Goal: Information Seeking & Learning: Get advice/opinions

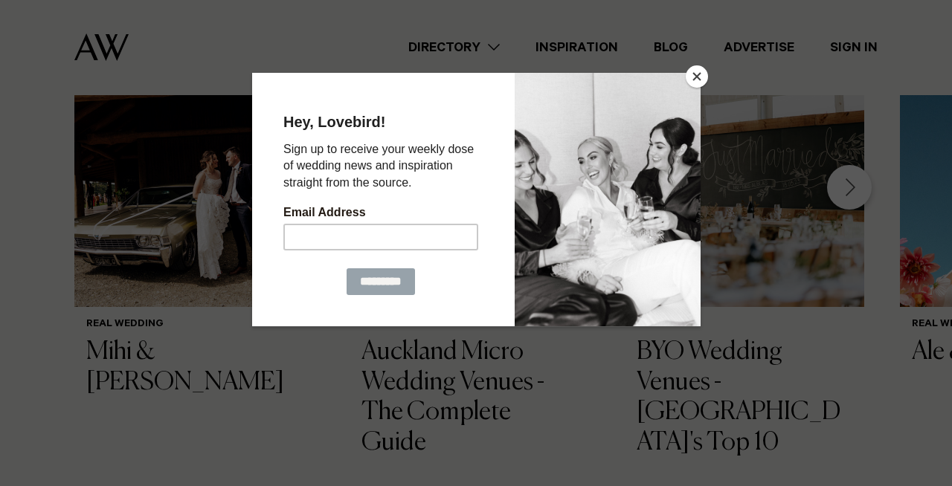
scroll to position [1221, 0]
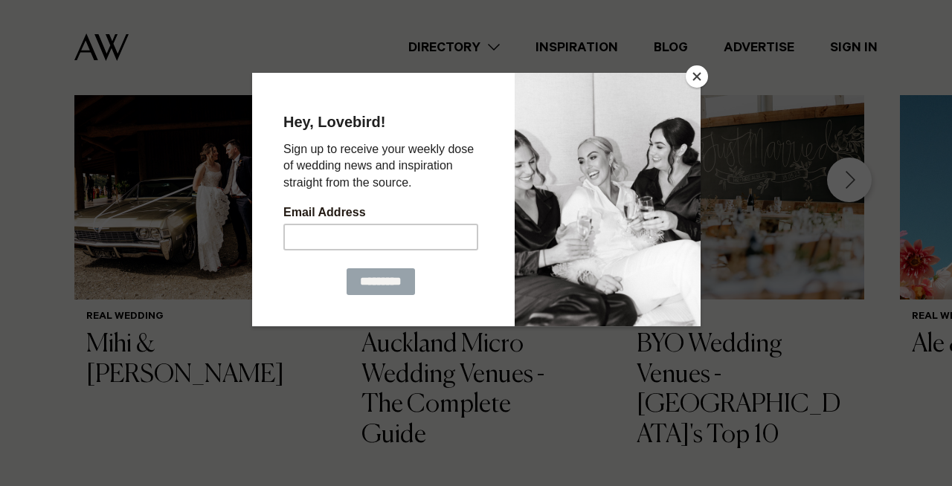
click at [695, 79] on button "Close" at bounding box center [696, 76] width 22 height 22
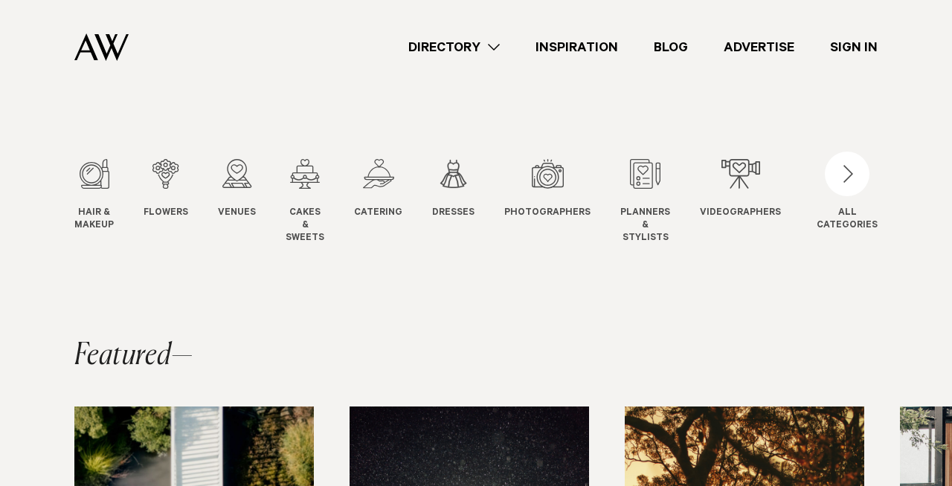
scroll to position [0, 0]
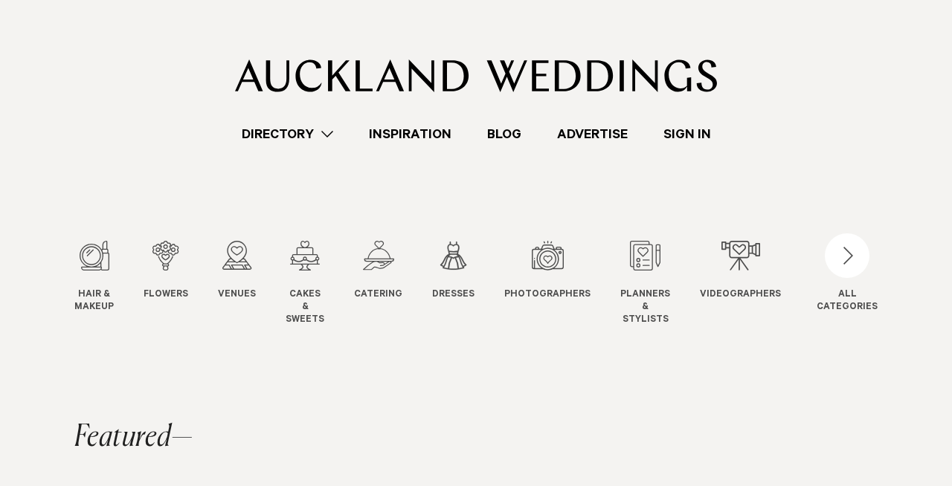
click at [326, 128] on link "Directory" at bounding box center [287, 134] width 127 height 20
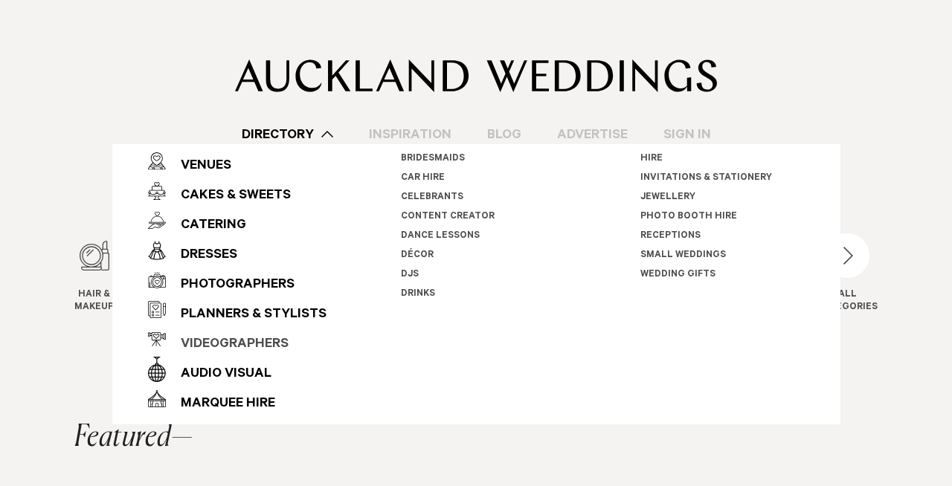
scroll to position [79, 0]
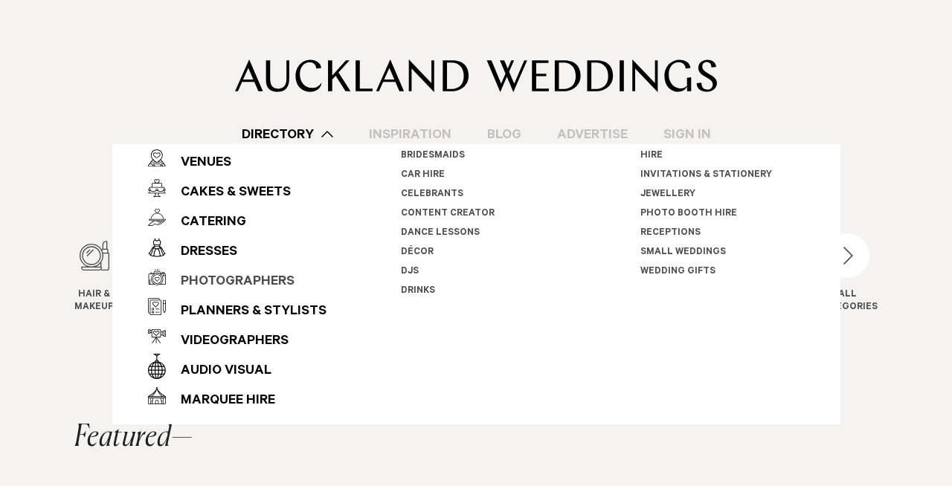
click at [236, 280] on div "Photographers" at bounding box center [230, 283] width 129 height 30
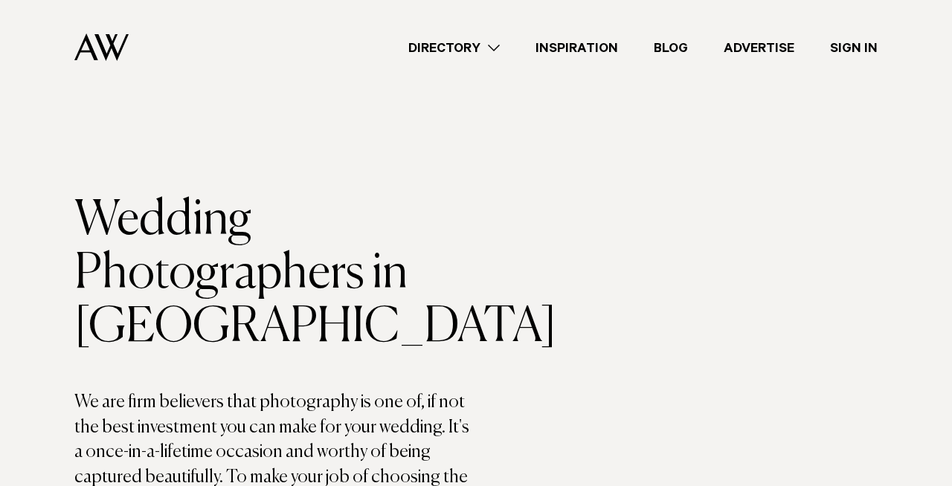
click at [492, 56] on link "Directory" at bounding box center [453, 48] width 127 height 20
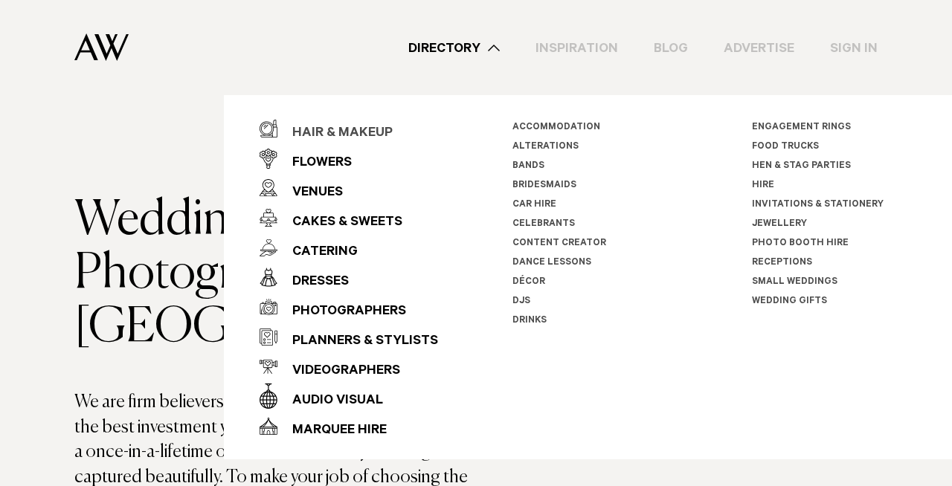
click at [352, 135] on div "Hair & Makeup" at bounding box center [334, 134] width 115 height 30
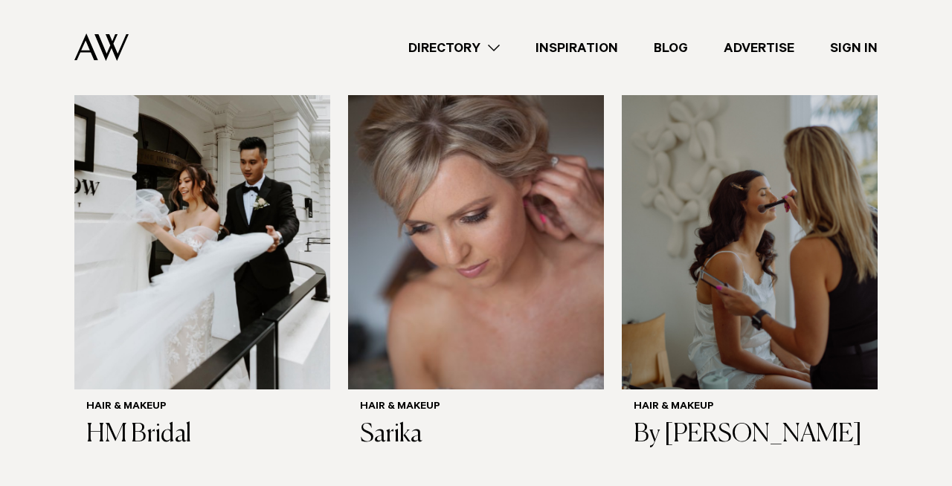
scroll to position [1966, 0]
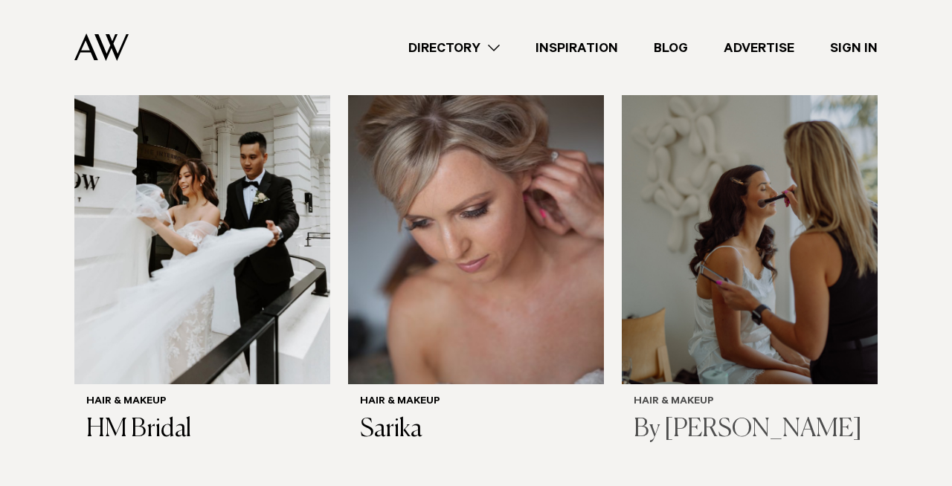
click at [812, 249] on img at bounding box center [750, 213] width 256 height 343
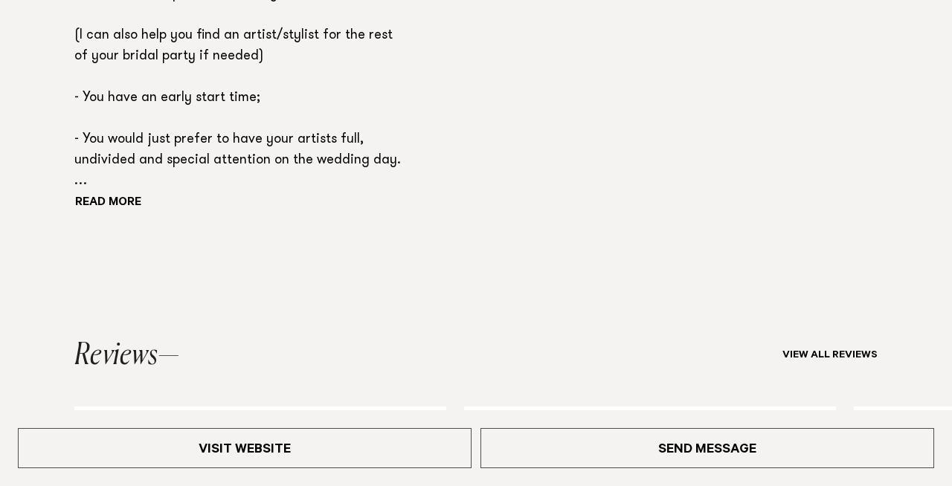
scroll to position [1207, 0]
click at [129, 196] on button "Read more" at bounding box center [141, 202] width 134 height 22
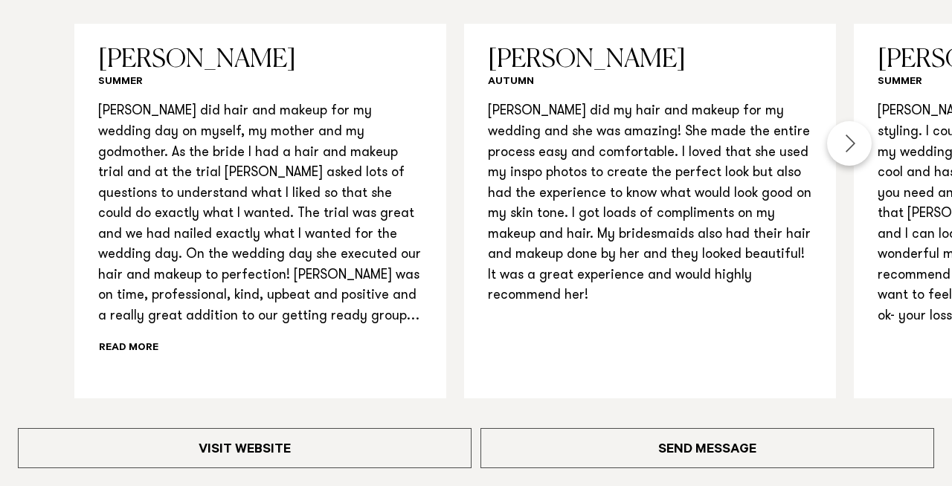
scroll to position [1634, 0]
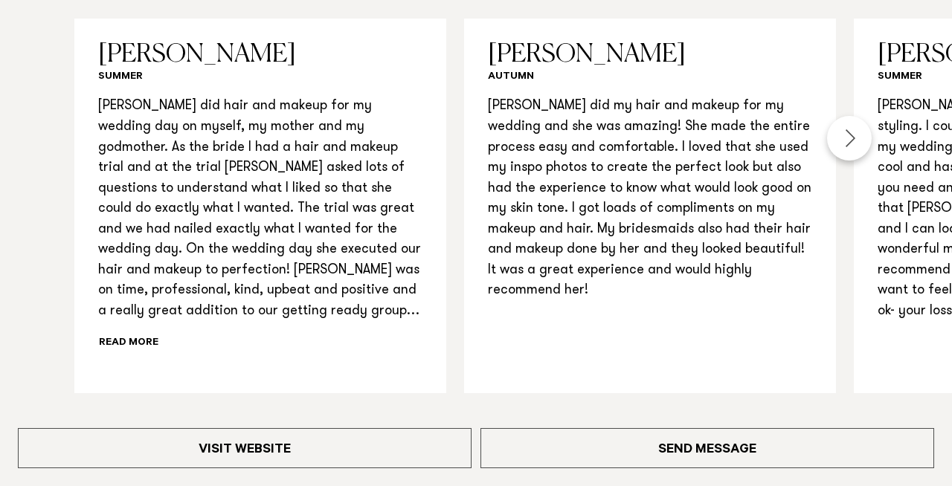
click at [847, 135] on div "Next slide" at bounding box center [849, 138] width 45 height 45
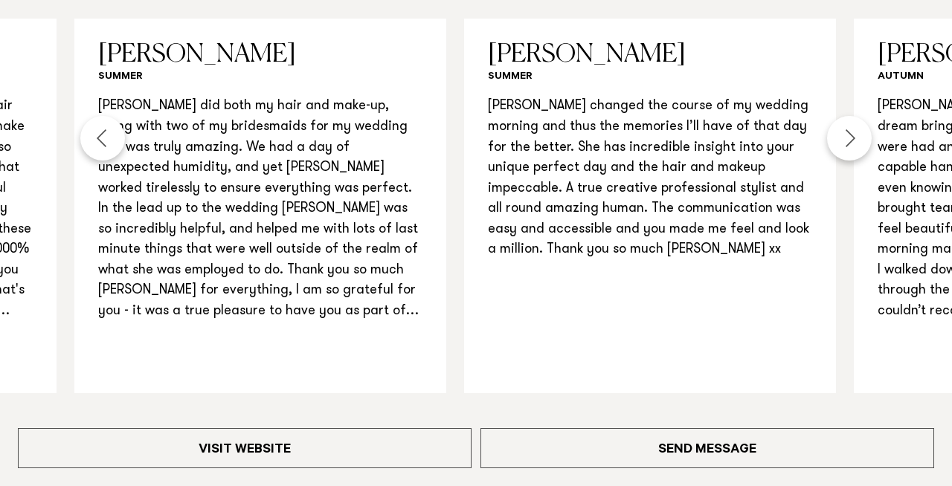
click at [847, 135] on div "Next slide" at bounding box center [849, 138] width 45 height 45
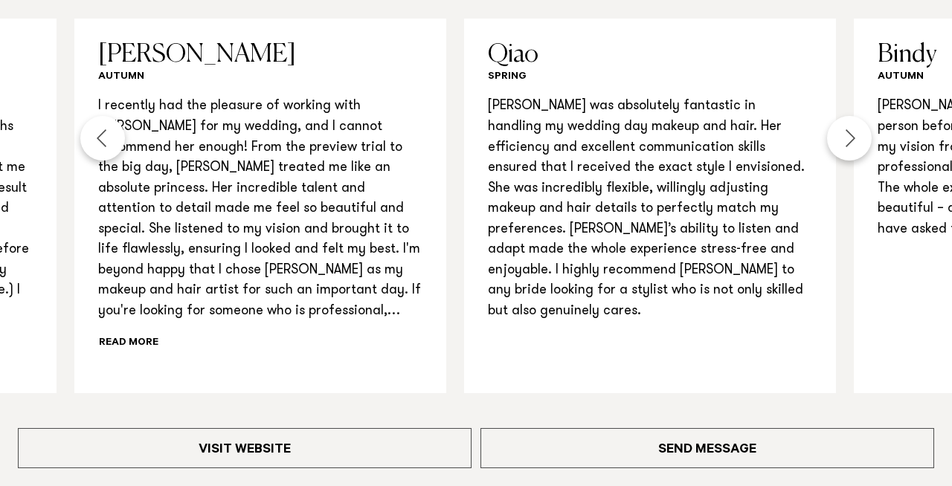
click at [847, 135] on div "Next slide" at bounding box center [849, 138] width 45 height 45
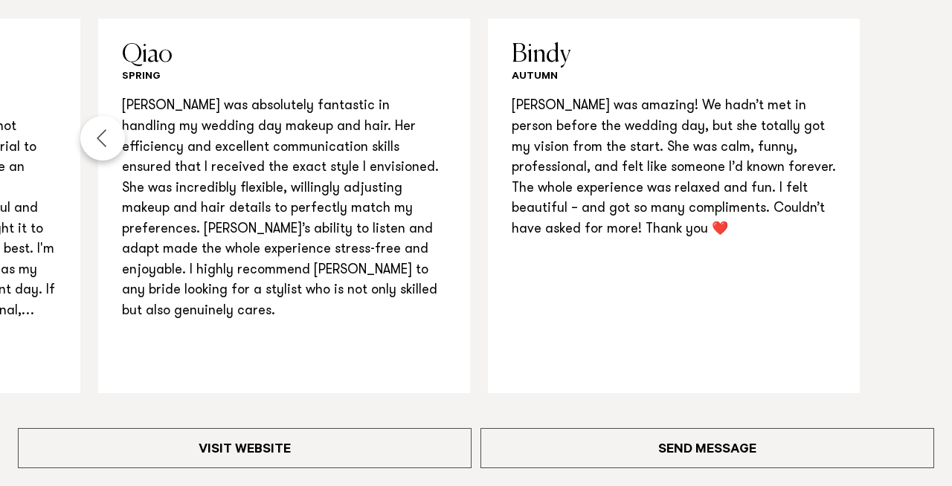
click at [106, 139] on div "Previous slide" at bounding box center [102, 138] width 45 height 45
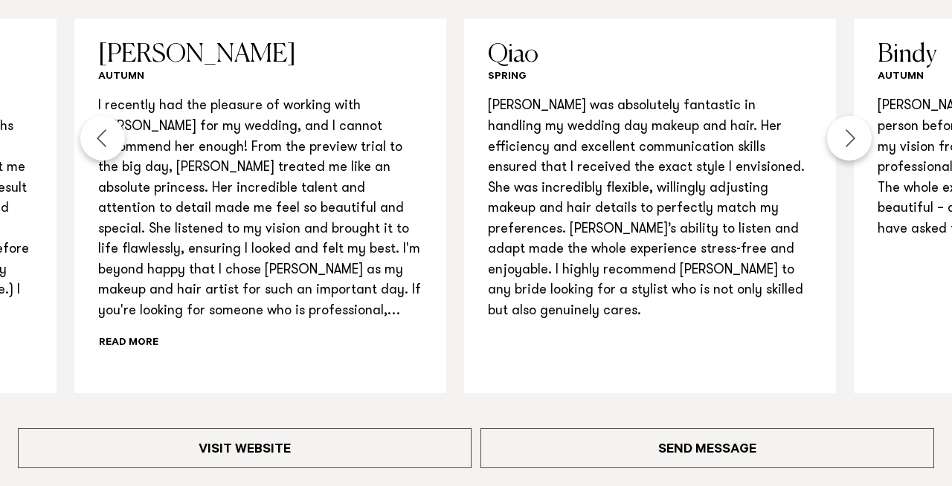
click at [106, 139] on div "Previous slide" at bounding box center [102, 138] width 45 height 45
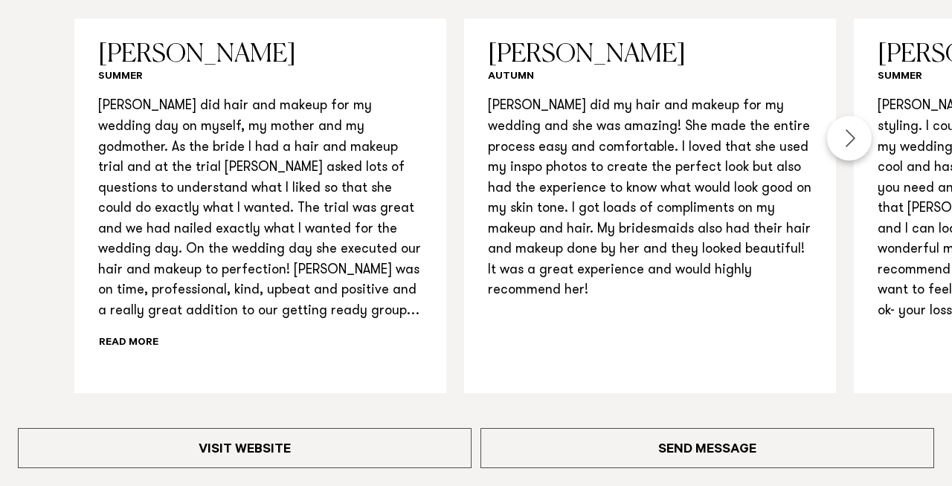
click at [106, 139] on p "Amy did hair and makeup for my wedding day on myself, my mother and my godmothe…" at bounding box center [260, 209] width 324 height 225
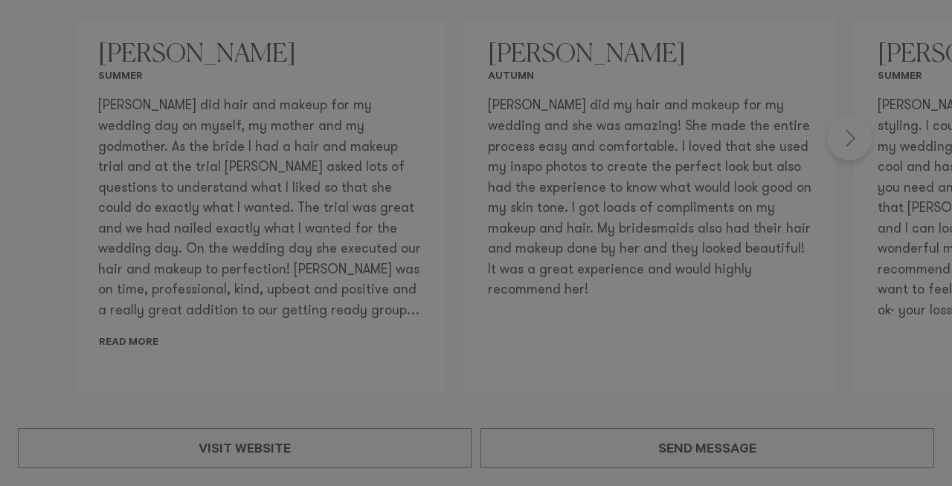
click at [106, 139] on div at bounding box center [476, 243] width 952 height 486
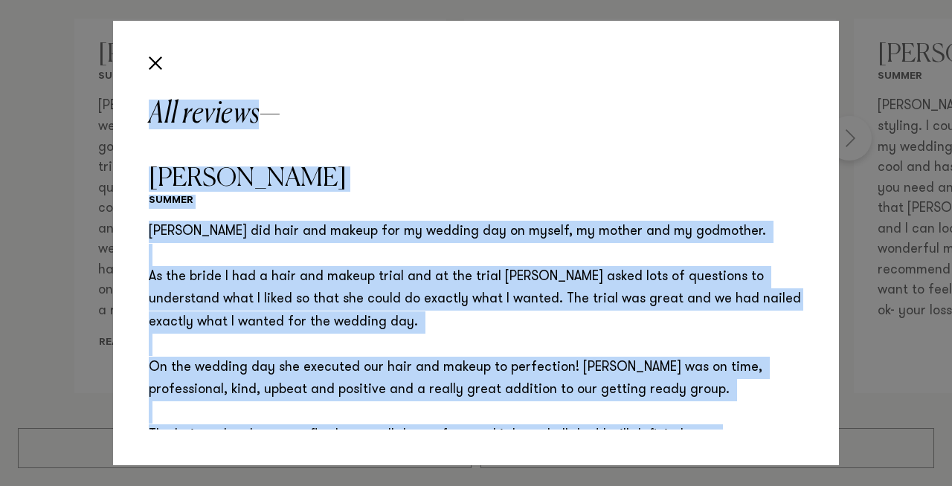
click at [283, 129] on div "All reviews" at bounding box center [476, 112] width 654 height 110
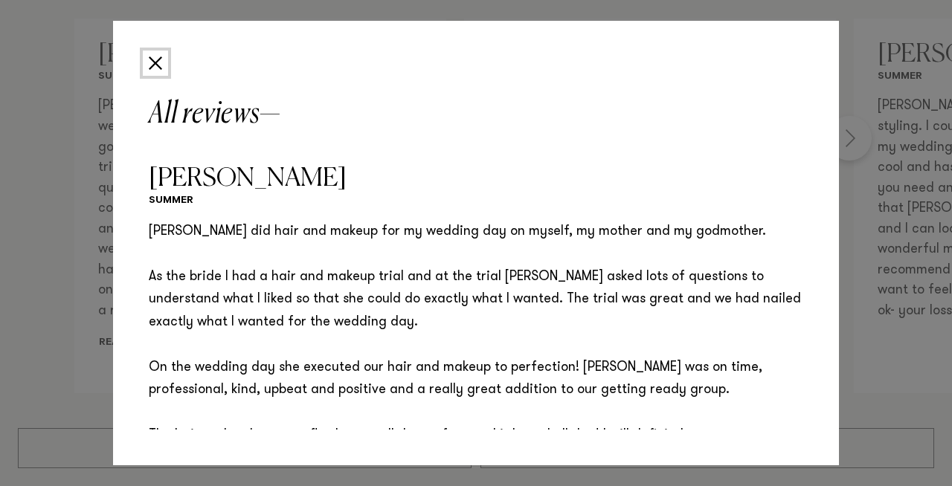
click at [157, 57] on button "Close" at bounding box center [155, 63] width 25 height 25
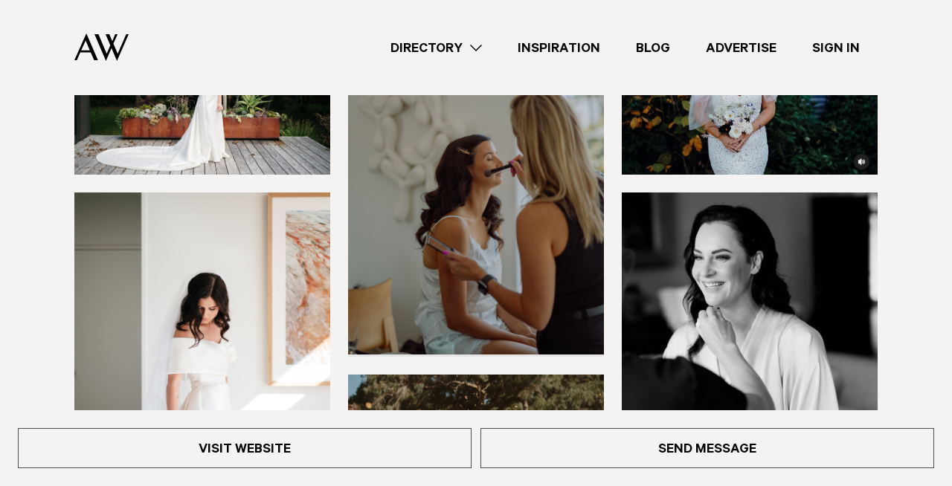
scroll to position [0, 0]
